Goal: Information Seeking & Learning: Learn about a topic

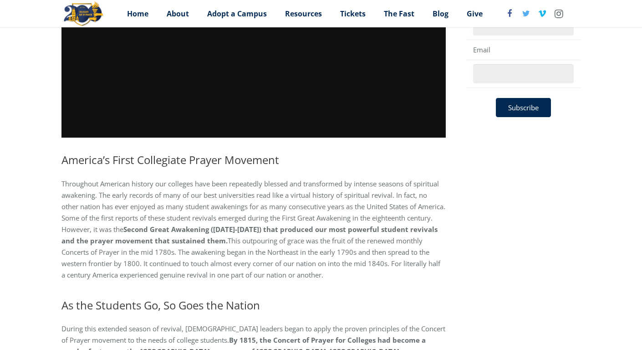
scroll to position [237, 0]
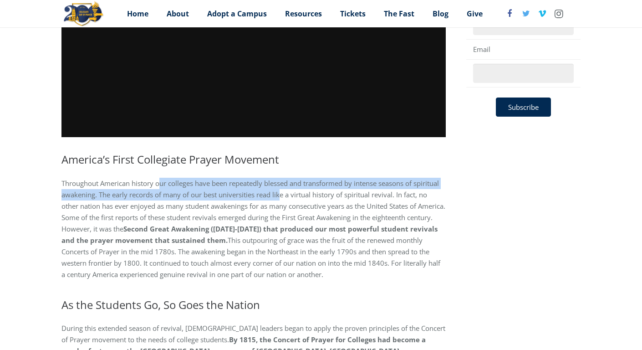
drag, startPoint x: 161, startPoint y: 183, endPoint x: 280, endPoint y: 199, distance: 119.6
click at [280, 199] on p "Throughout American history our colleges have been repeatedly blessed and trans…" at bounding box center [254, 229] width 385 height 103
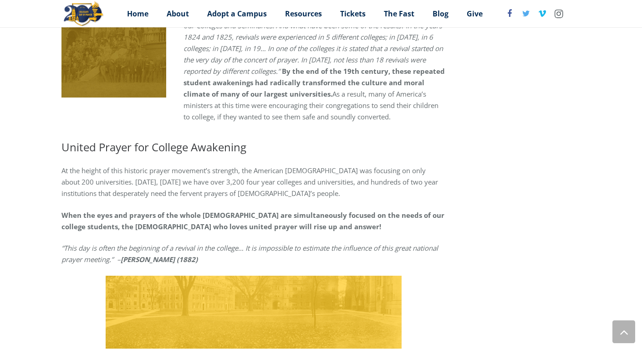
scroll to position [766, 0]
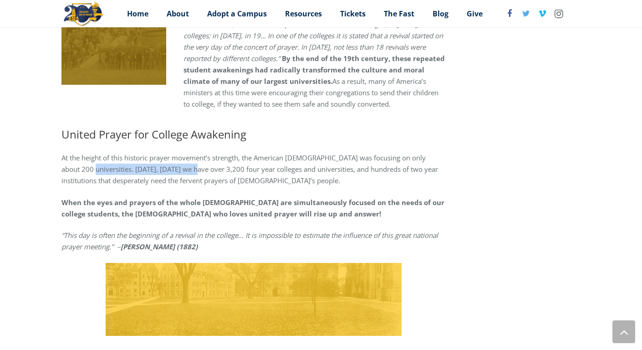
drag, startPoint x: 98, startPoint y: 155, endPoint x: 201, endPoint y: 154, distance: 103.9
click at [201, 154] on p "At the height of this historic prayer movement’s strength, the American [DEMOGR…" at bounding box center [254, 169] width 385 height 34
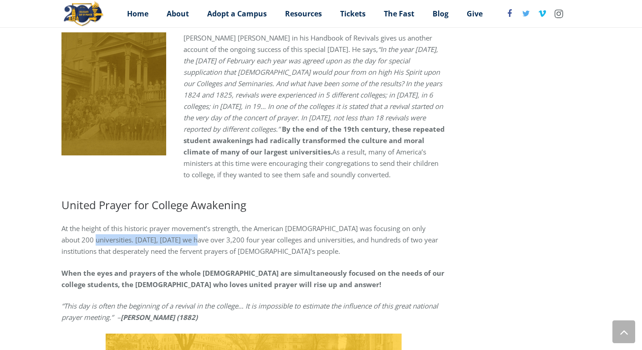
scroll to position [692, 0]
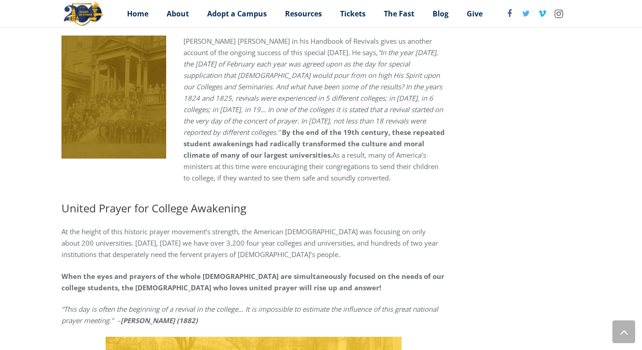
click at [262, 234] on p "At the height of this historic prayer movement’s strength, the American [DEMOGR…" at bounding box center [254, 243] width 385 height 34
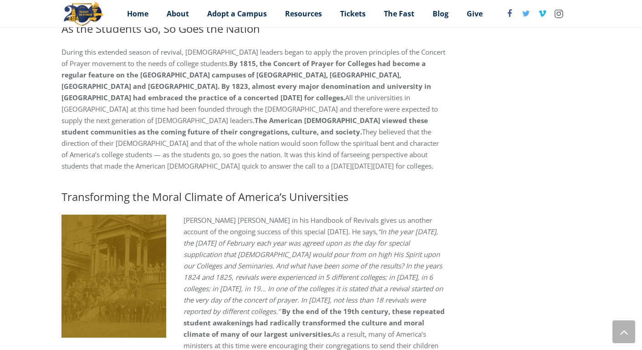
scroll to position [494, 0]
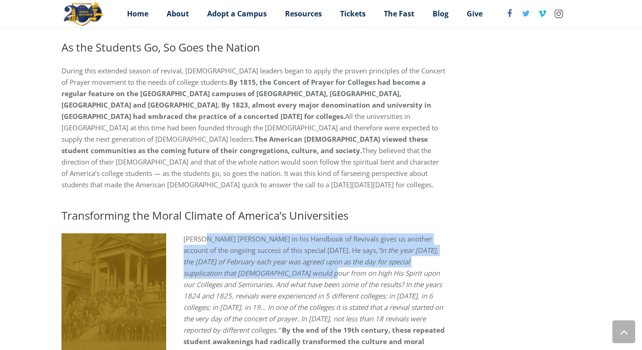
drag, startPoint x: 205, startPoint y: 229, endPoint x: 257, endPoint y: 267, distance: 64.7
click at [257, 266] on p "[PERSON_NAME] [PERSON_NAME] in his Handbook of Revivals gives us another accoun…" at bounding box center [254, 307] width 385 height 148
click at [257, 267] on p "[PERSON_NAME] [PERSON_NAME] in his Handbook of Revivals gives us another accoun…" at bounding box center [254, 307] width 385 height 148
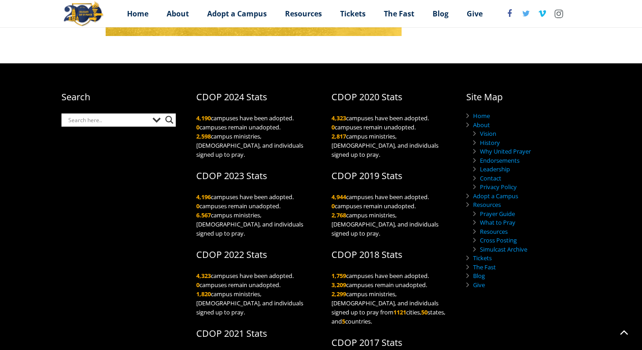
scroll to position [1067, 0]
